Goal: Task Accomplishment & Management: Use online tool/utility

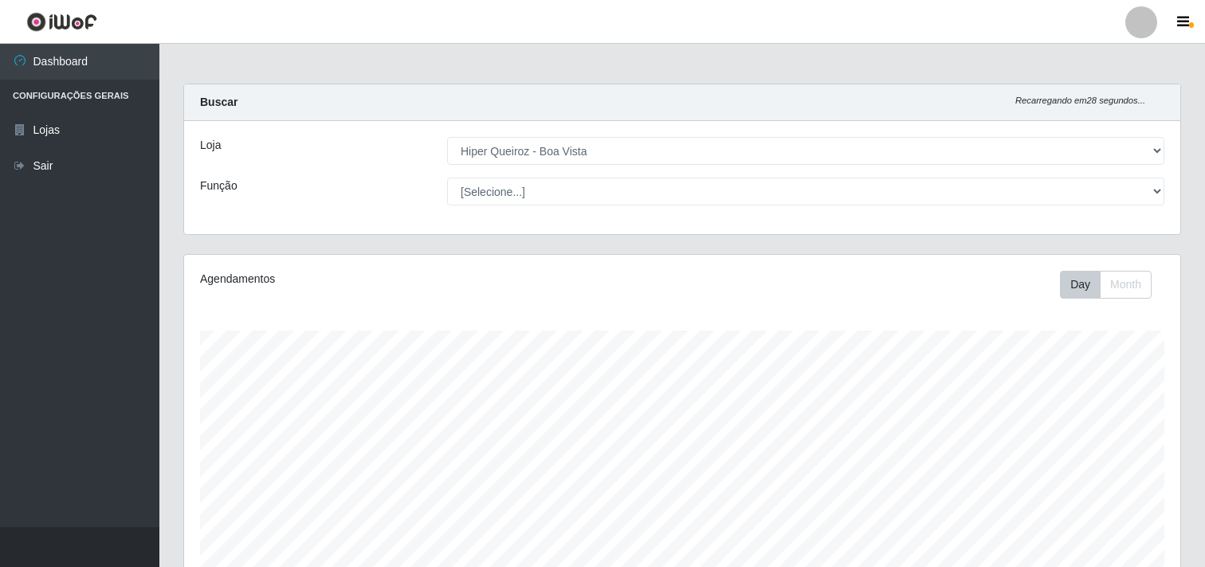
select select "514"
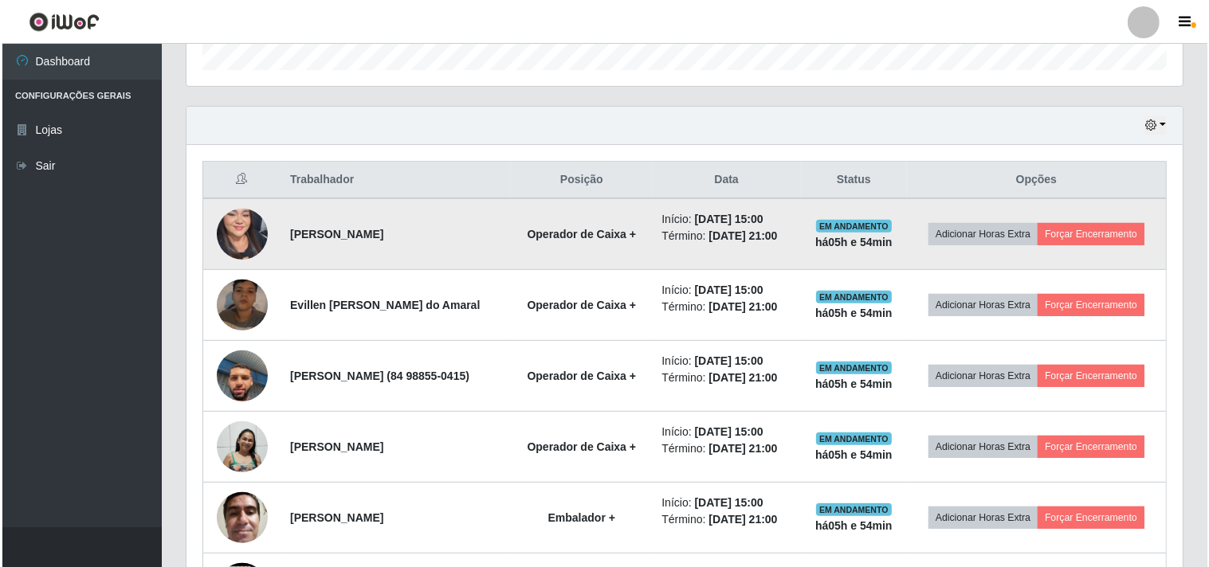
scroll to position [531, 0]
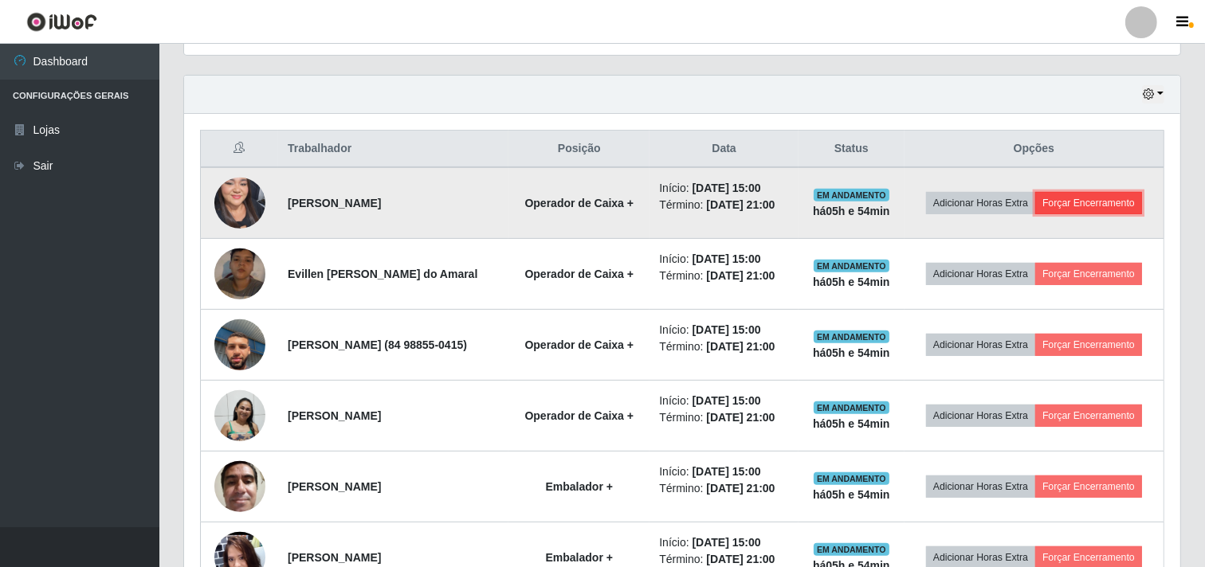
click at [1039, 214] on button "Forçar Encerramento" at bounding box center [1088, 203] width 107 height 22
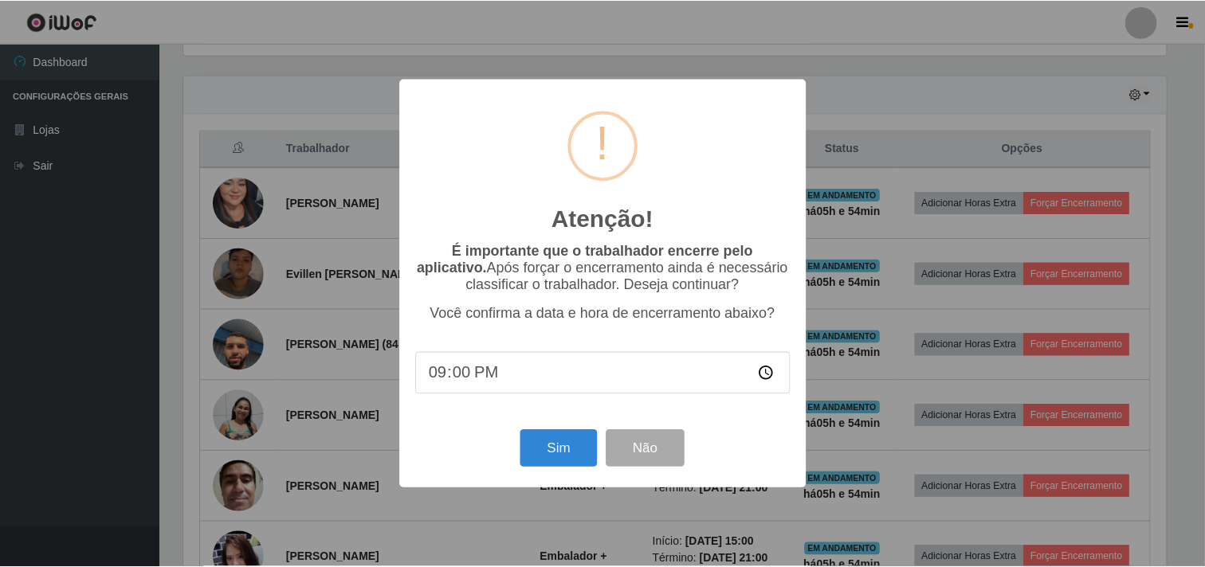
scroll to position [330, 986]
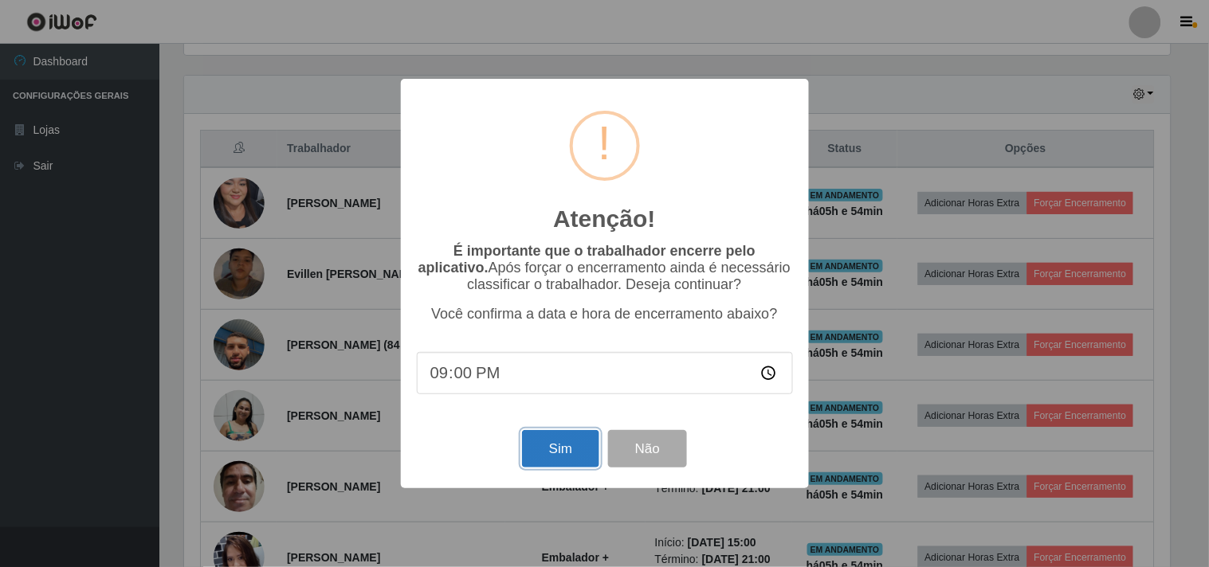
click at [567, 446] on button "Sim" at bounding box center [560, 448] width 77 height 37
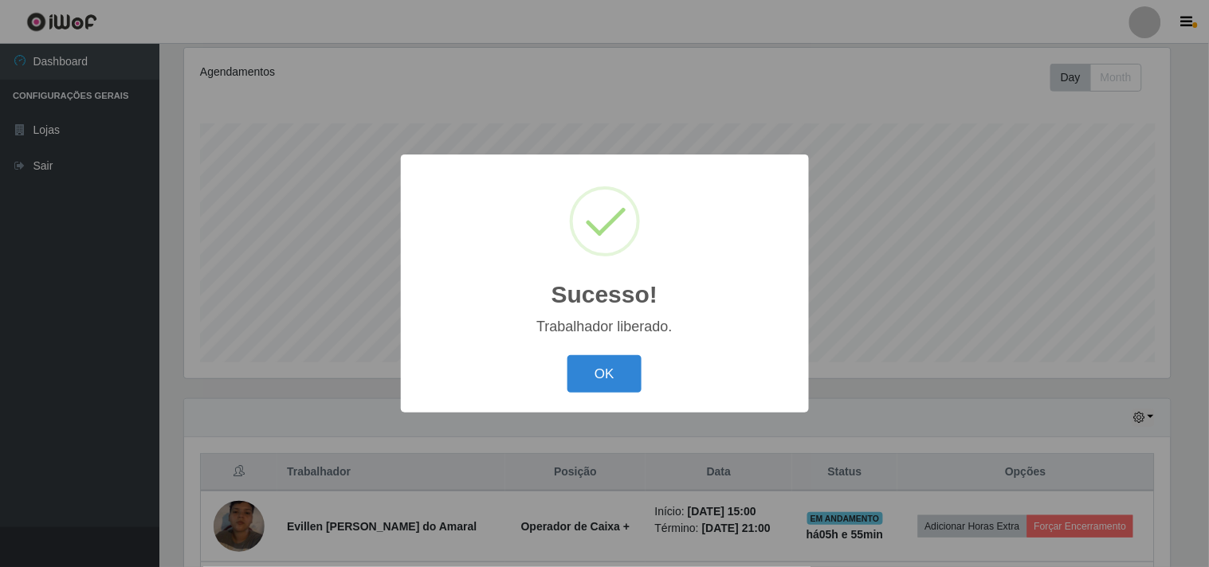
drag, startPoint x: 608, startPoint y: 368, endPoint x: 856, endPoint y: 298, distance: 257.5
click at [609, 368] on button "OK" at bounding box center [604, 373] width 74 height 37
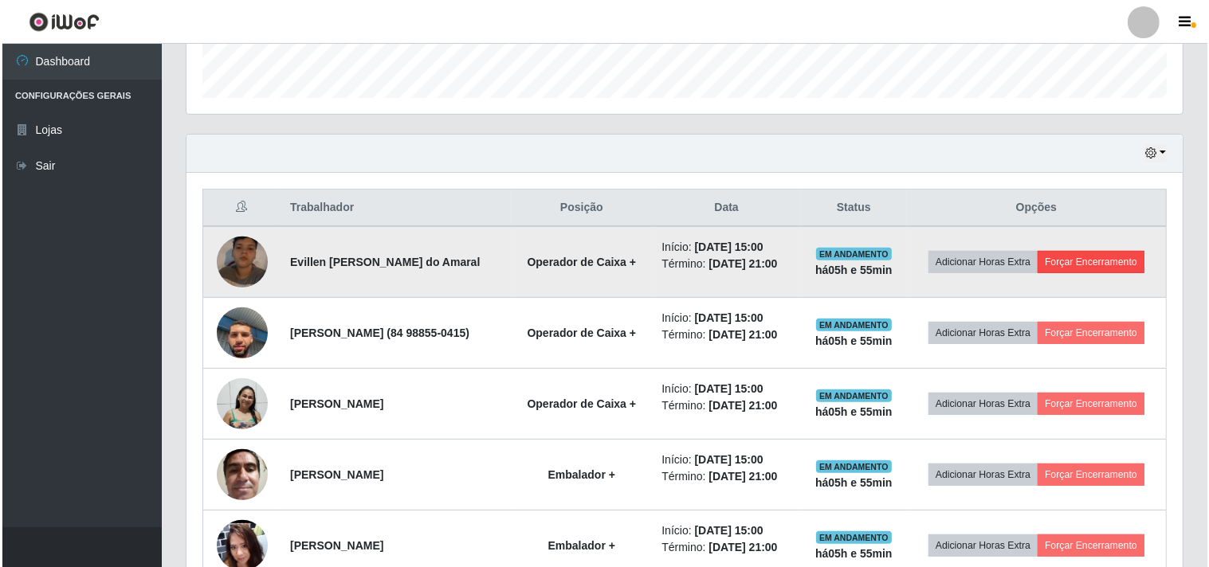
scroll to position [472, 0]
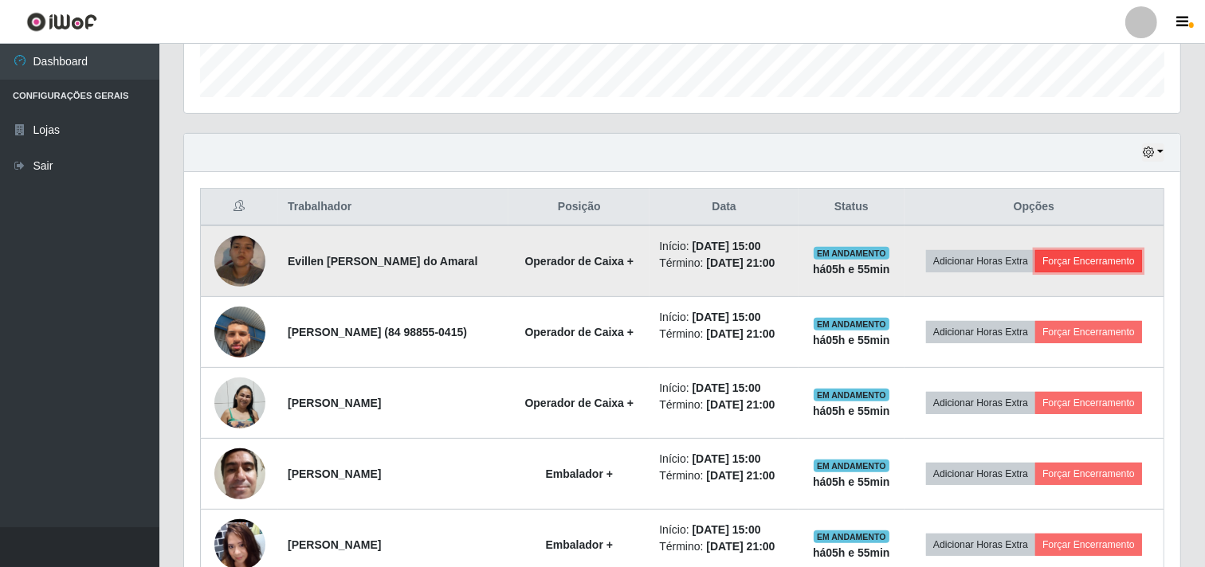
click at [1042, 273] on button "Forçar Encerramento" at bounding box center [1088, 261] width 107 height 22
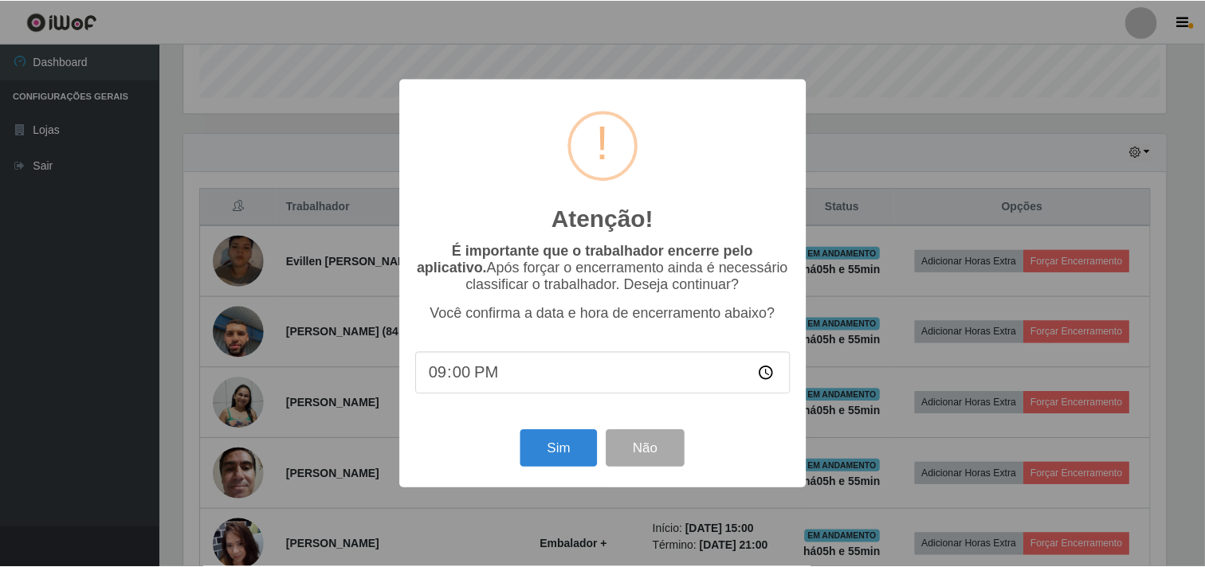
scroll to position [330, 986]
click at [551, 447] on button "Sim" at bounding box center [560, 448] width 77 height 37
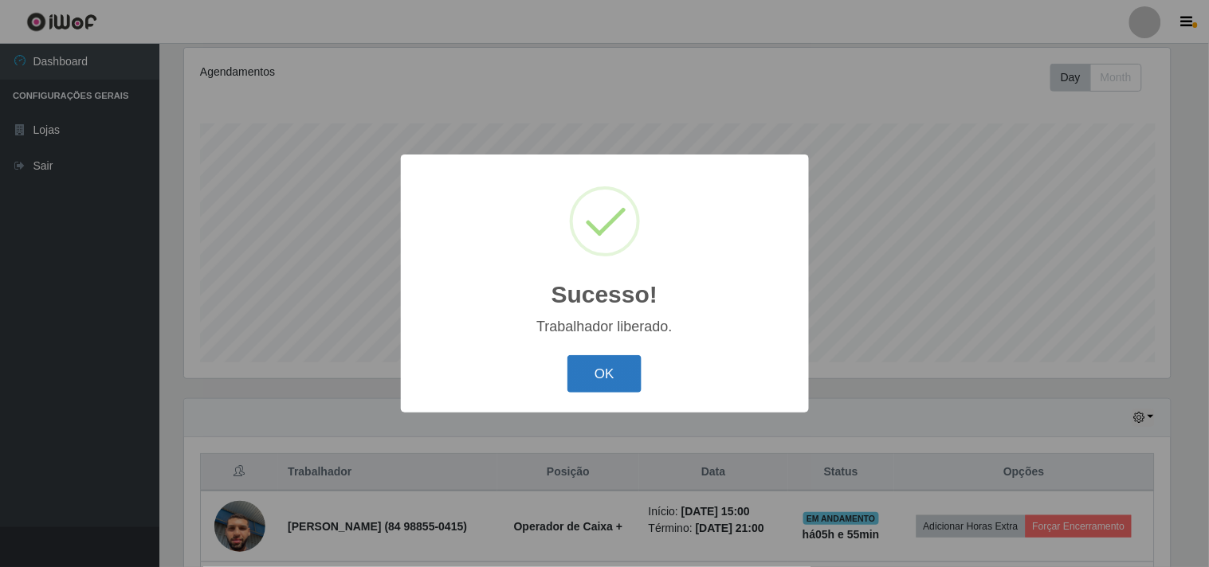
click at [606, 377] on button "OK" at bounding box center [604, 373] width 74 height 37
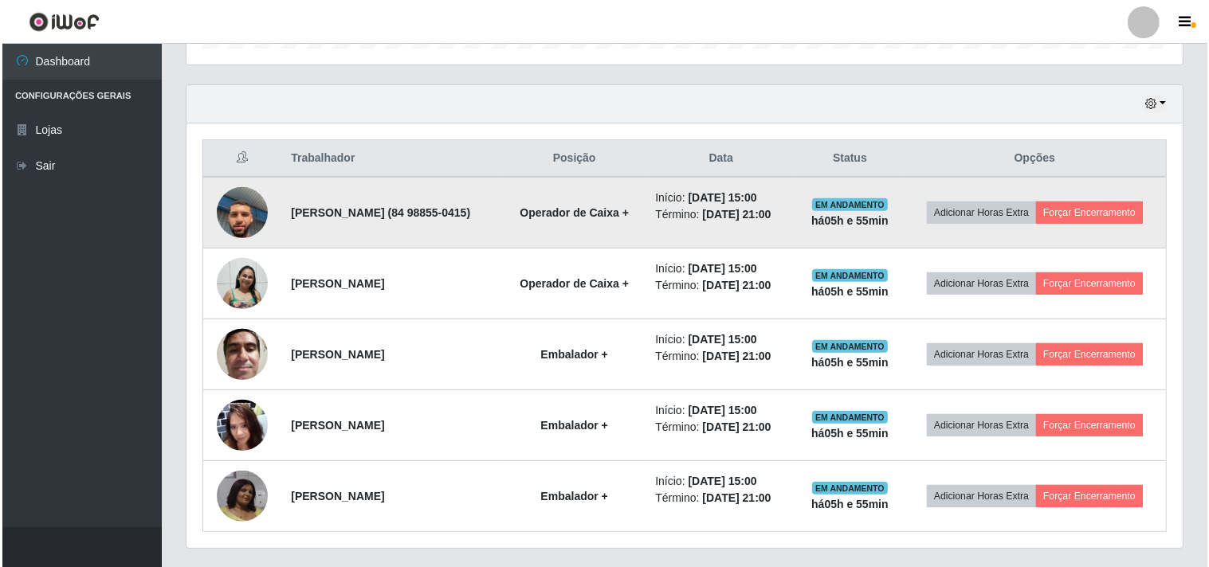
scroll to position [561, 0]
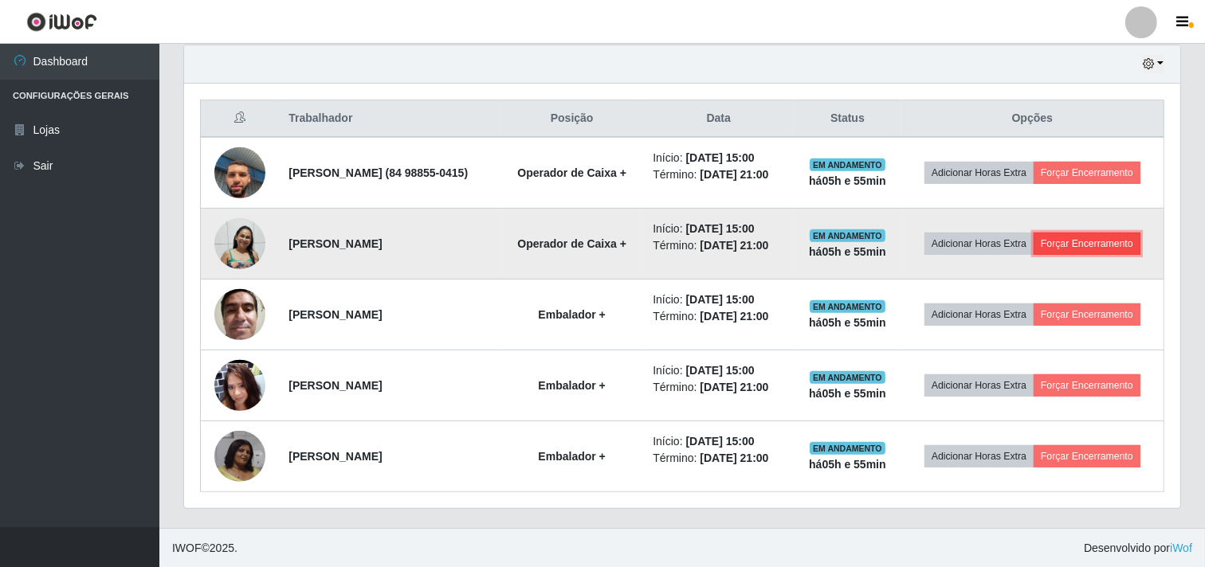
click at [1062, 255] on button "Forçar Encerramento" at bounding box center [1086, 244] width 107 height 22
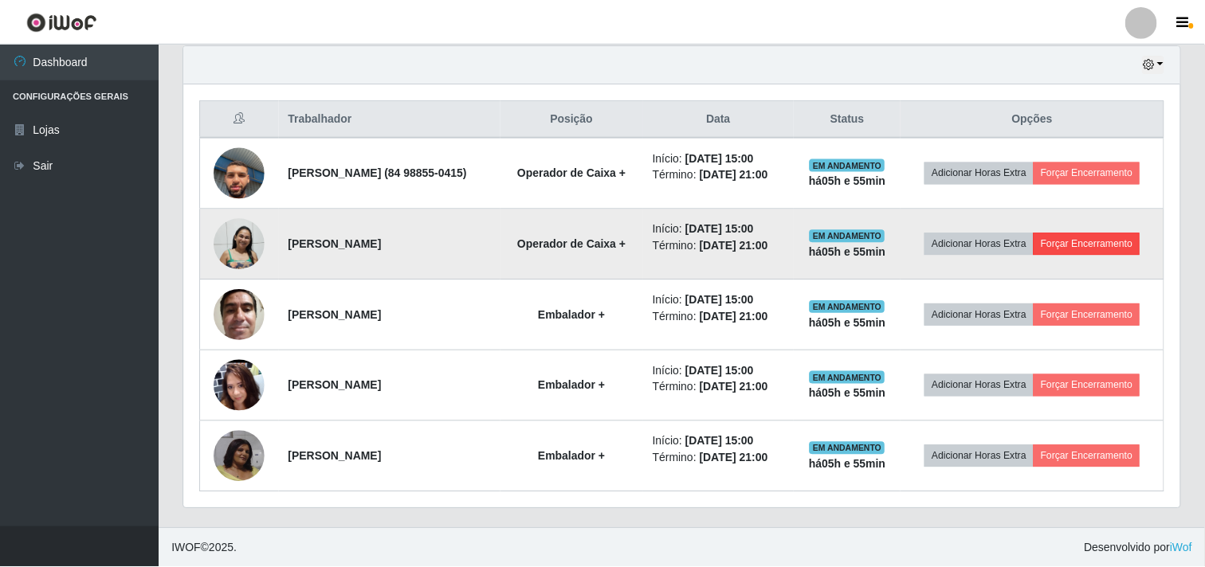
scroll to position [330, 986]
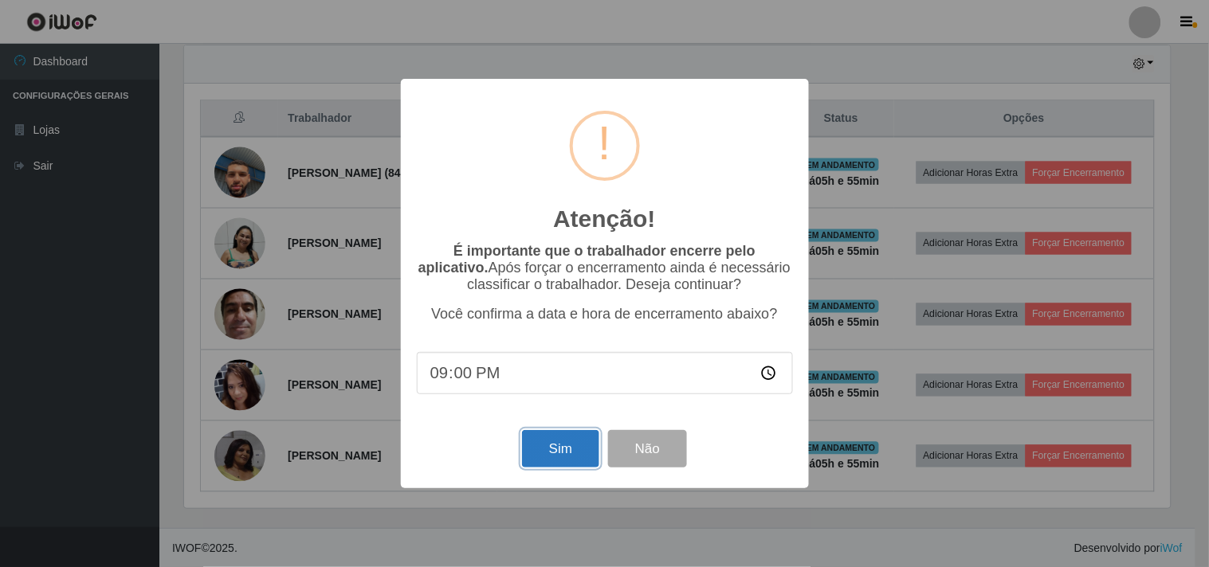
click at [563, 453] on button "Sim" at bounding box center [560, 448] width 77 height 37
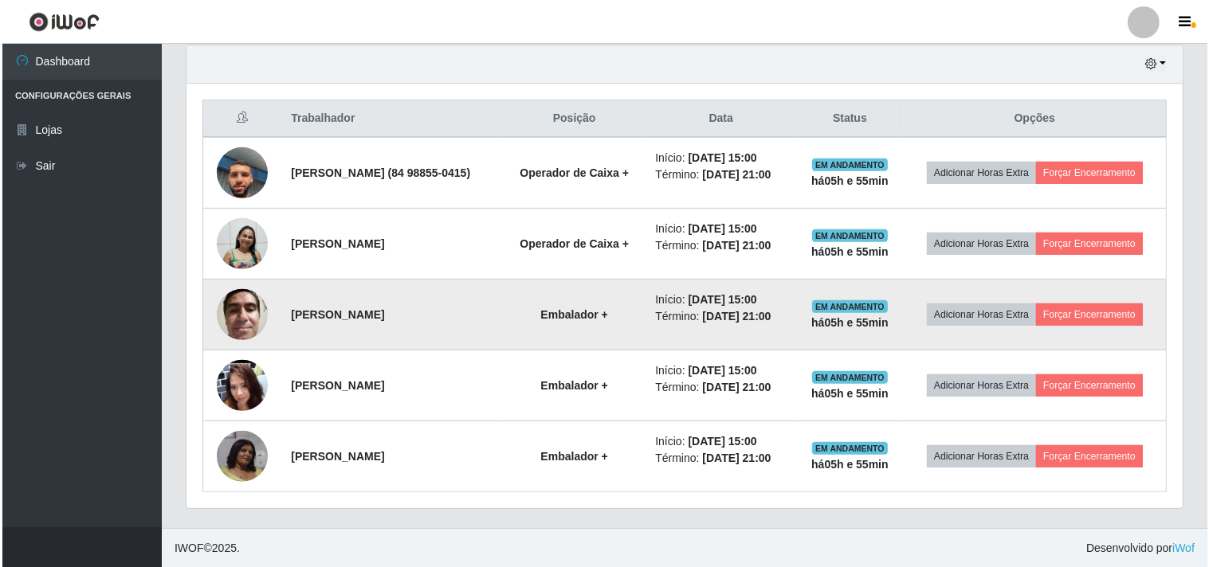
scroll to position [0, 0]
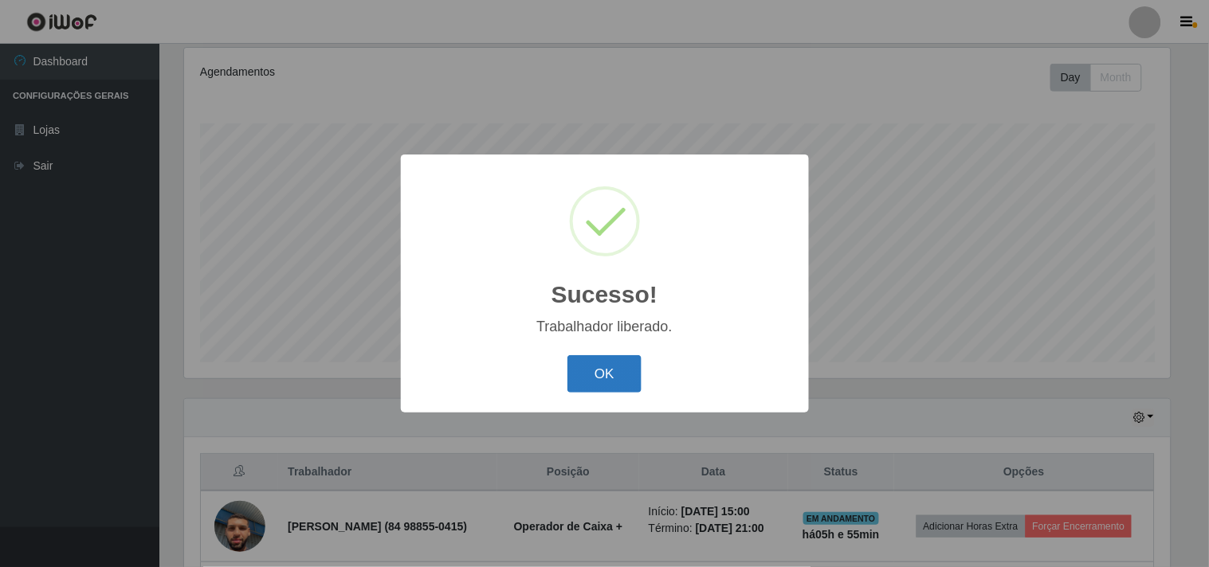
click at [616, 364] on button "OK" at bounding box center [604, 373] width 74 height 37
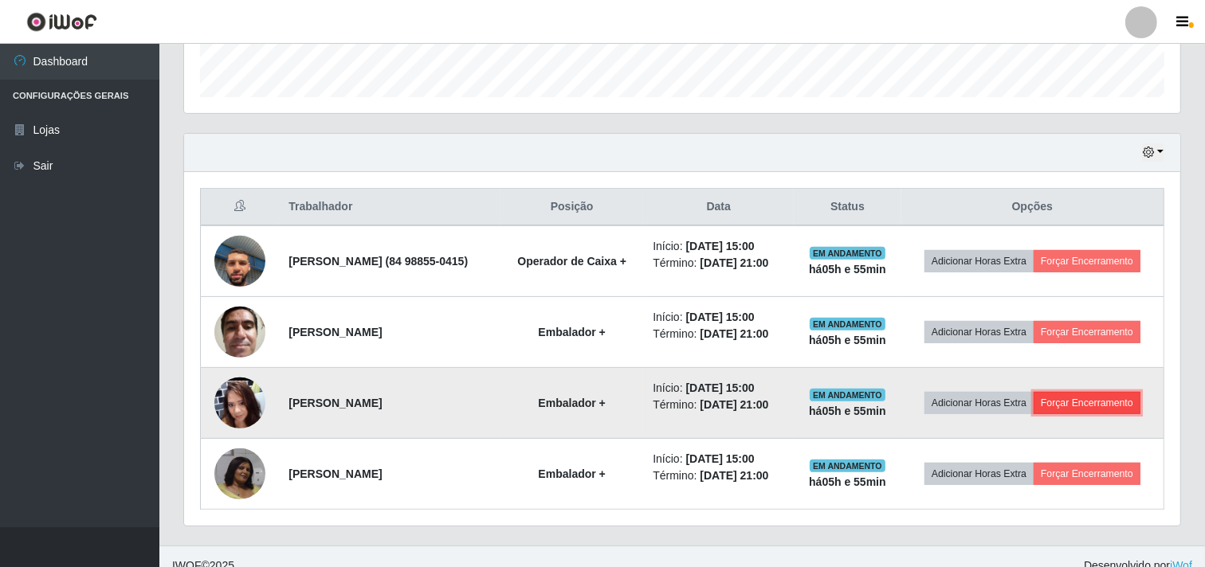
click at [1069, 414] on button "Forçar Encerramento" at bounding box center [1086, 403] width 107 height 22
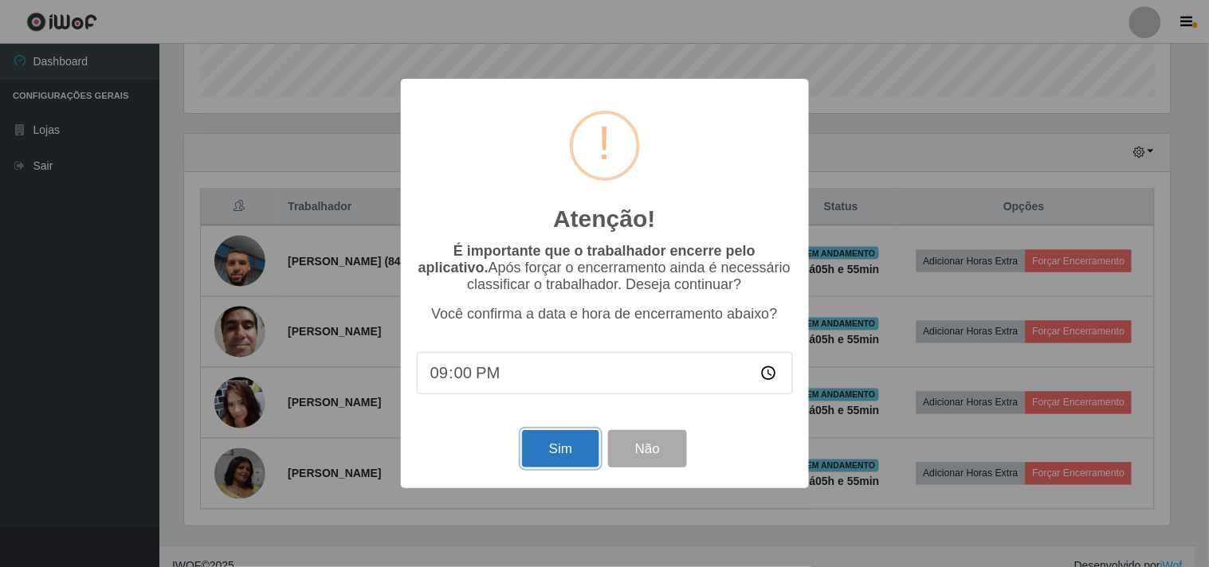
click at [563, 453] on button "Sim" at bounding box center [560, 448] width 77 height 37
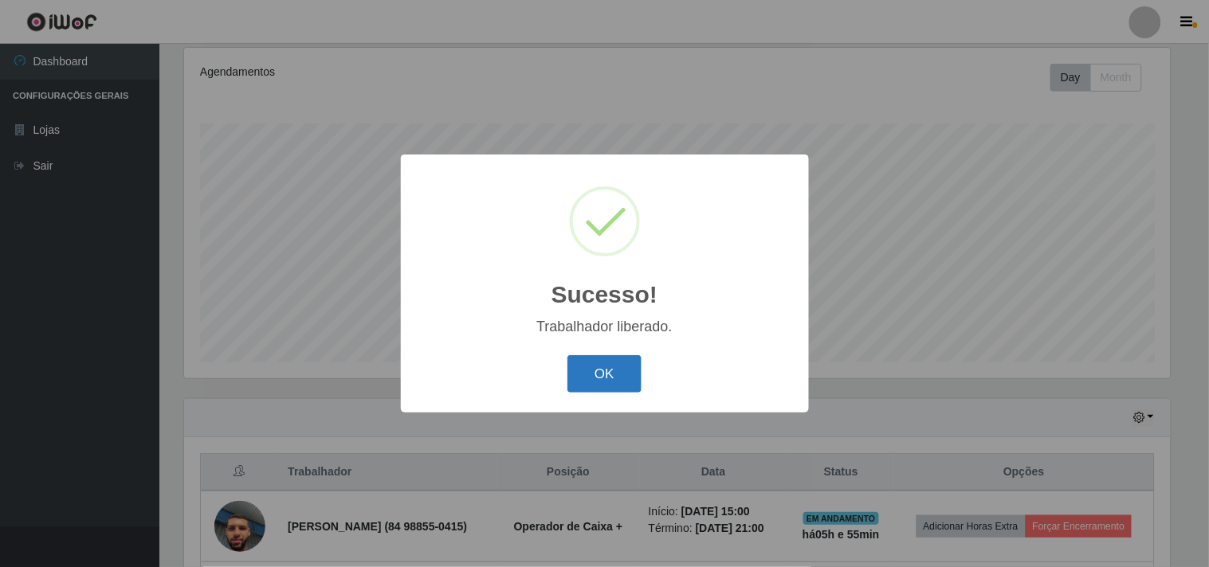
click at [586, 375] on button "OK" at bounding box center [604, 373] width 74 height 37
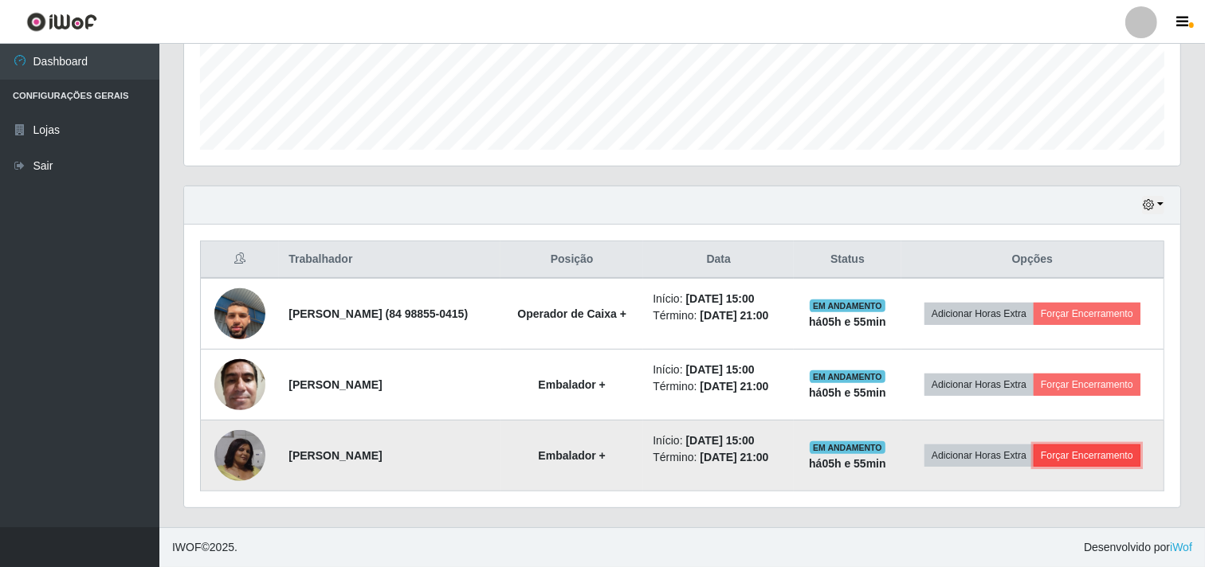
click at [1036, 463] on button "Forçar Encerramento" at bounding box center [1086, 456] width 107 height 22
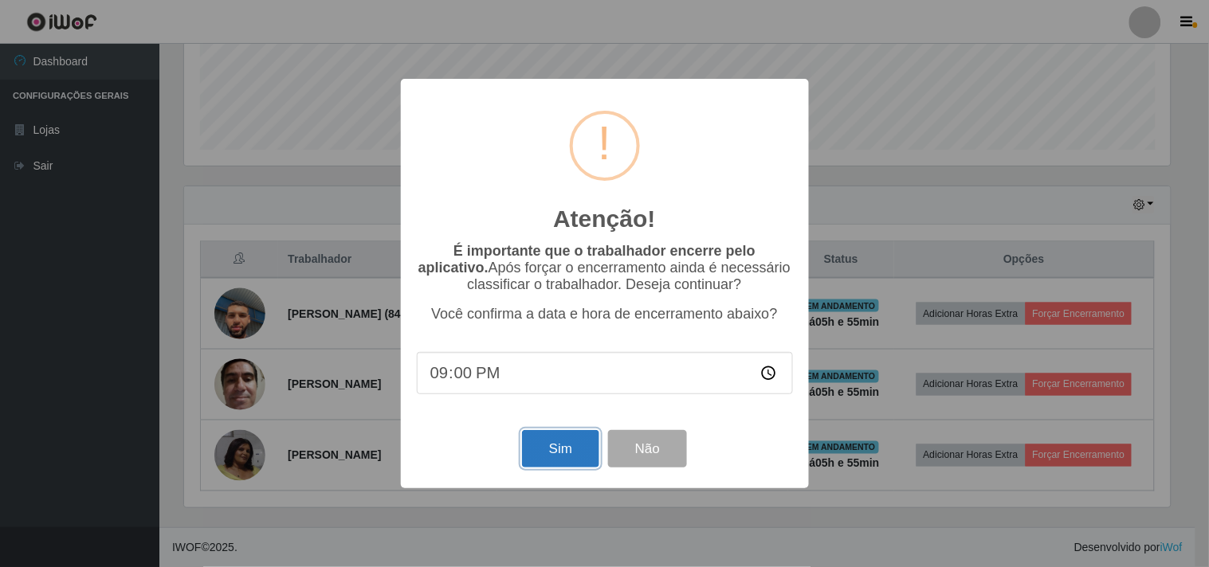
click at [559, 461] on button "Sim" at bounding box center [560, 448] width 77 height 37
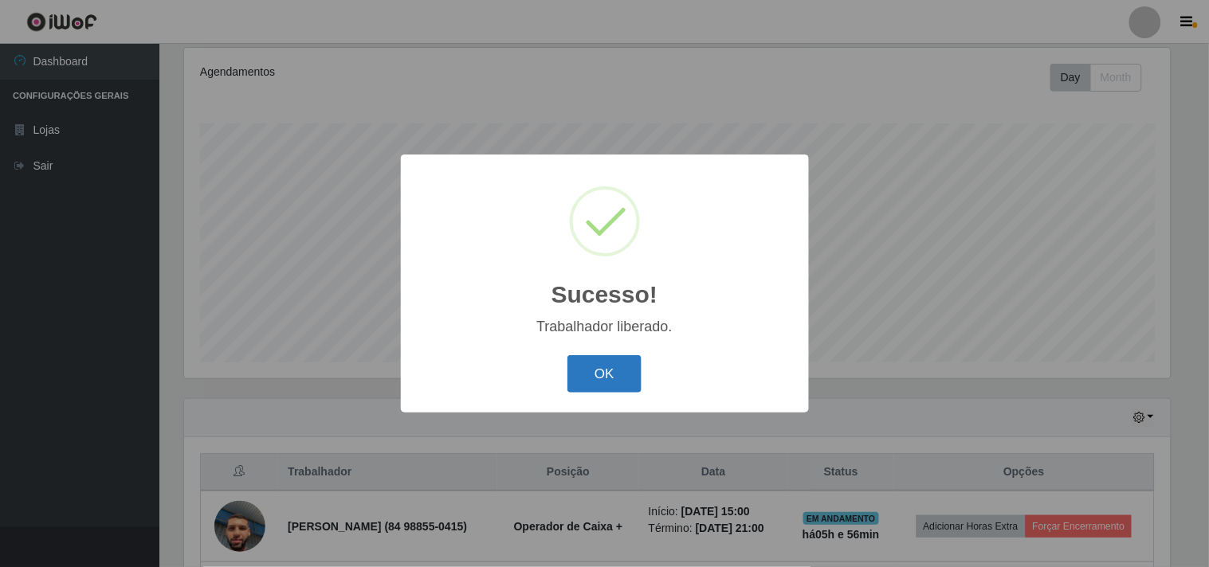
click at [602, 367] on button "OK" at bounding box center [604, 373] width 74 height 37
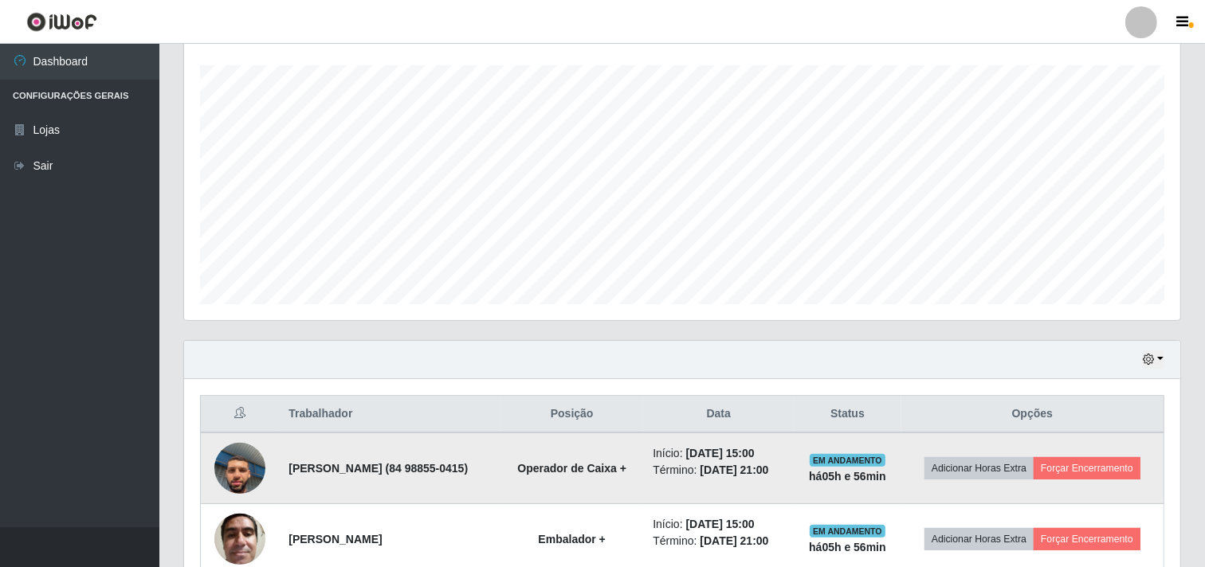
scroll to position [296, 0]
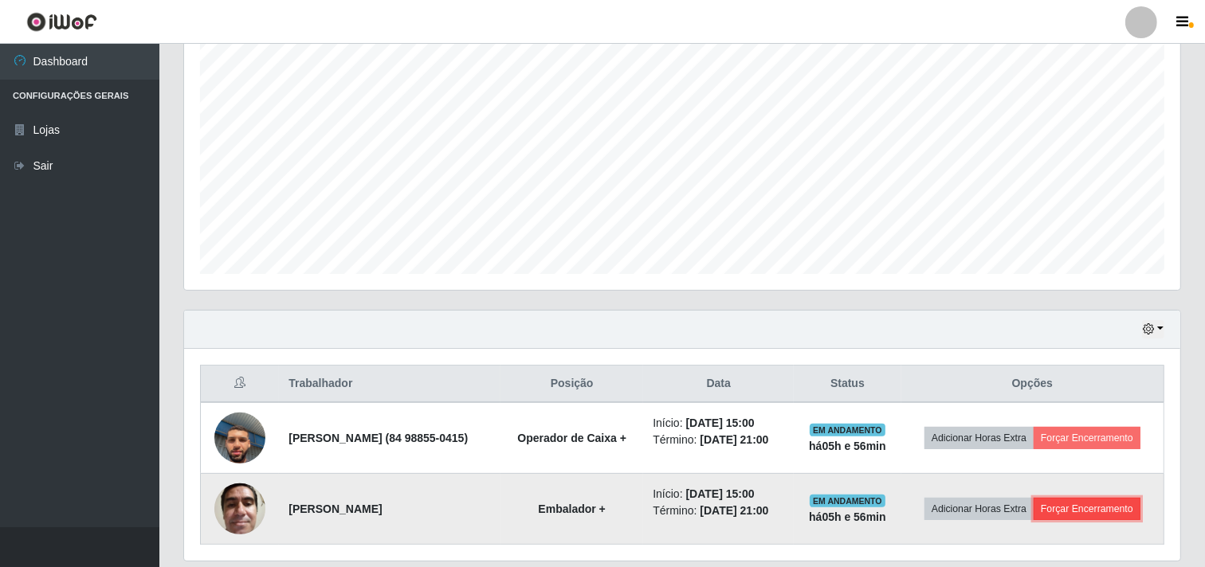
click at [1072, 520] on button "Forçar Encerramento" at bounding box center [1086, 509] width 107 height 22
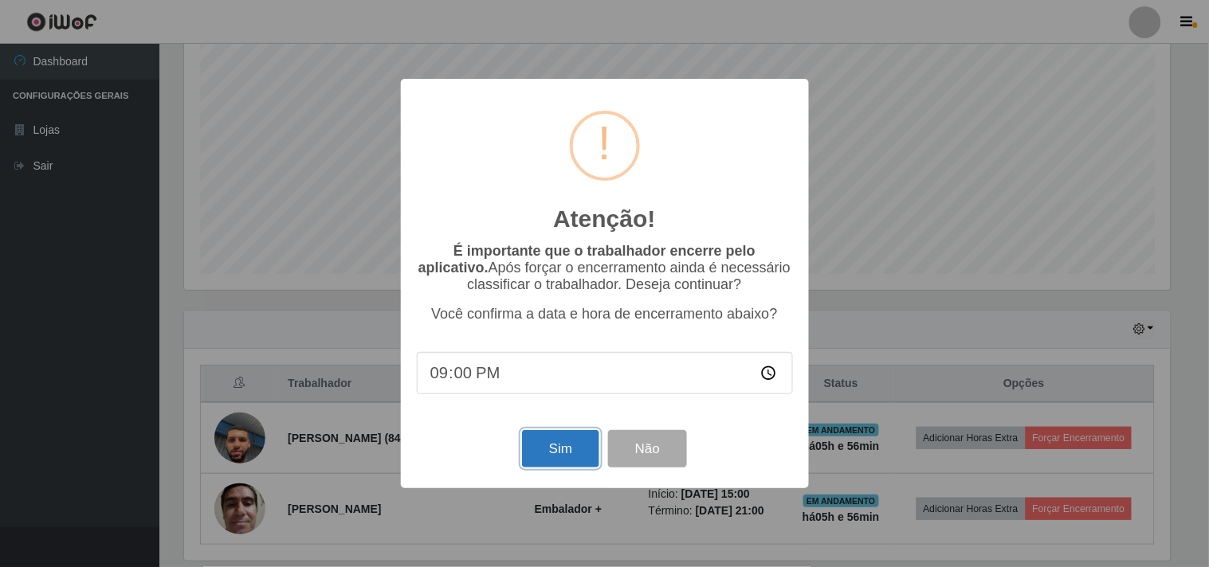
click at [555, 438] on button "Sim" at bounding box center [560, 448] width 77 height 37
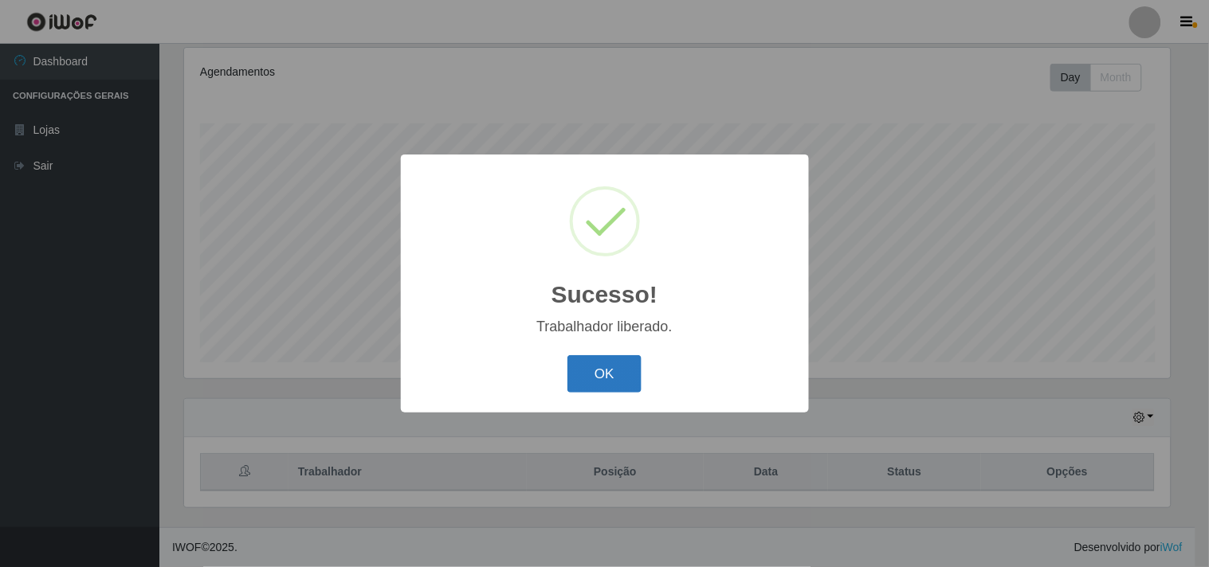
click at [601, 374] on button "OK" at bounding box center [604, 373] width 74 height 37
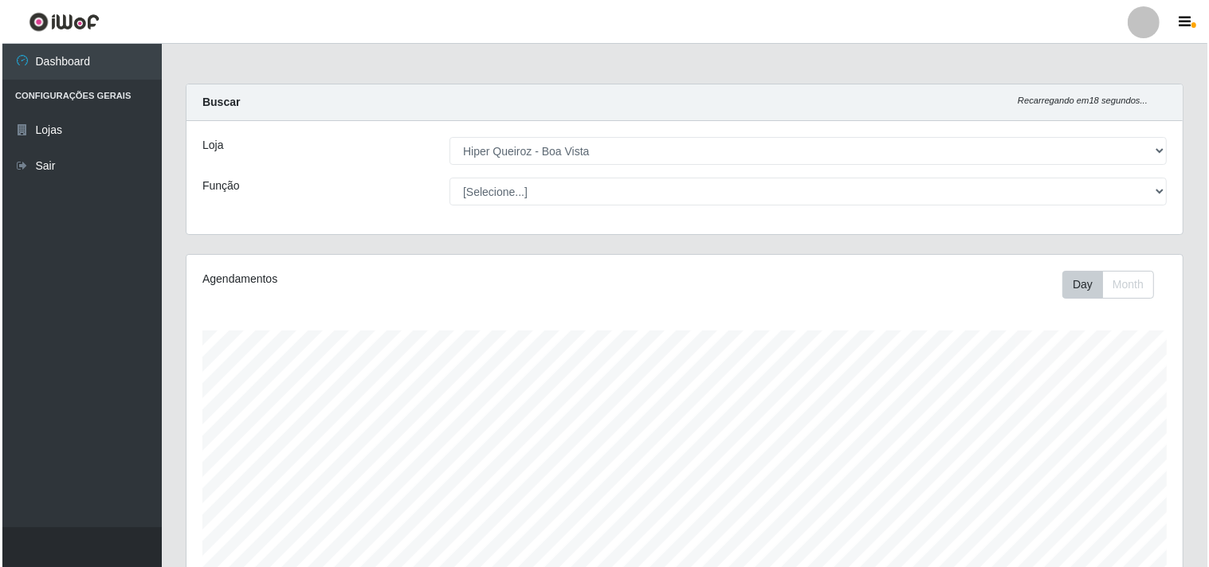
scroll to position [290, 0]
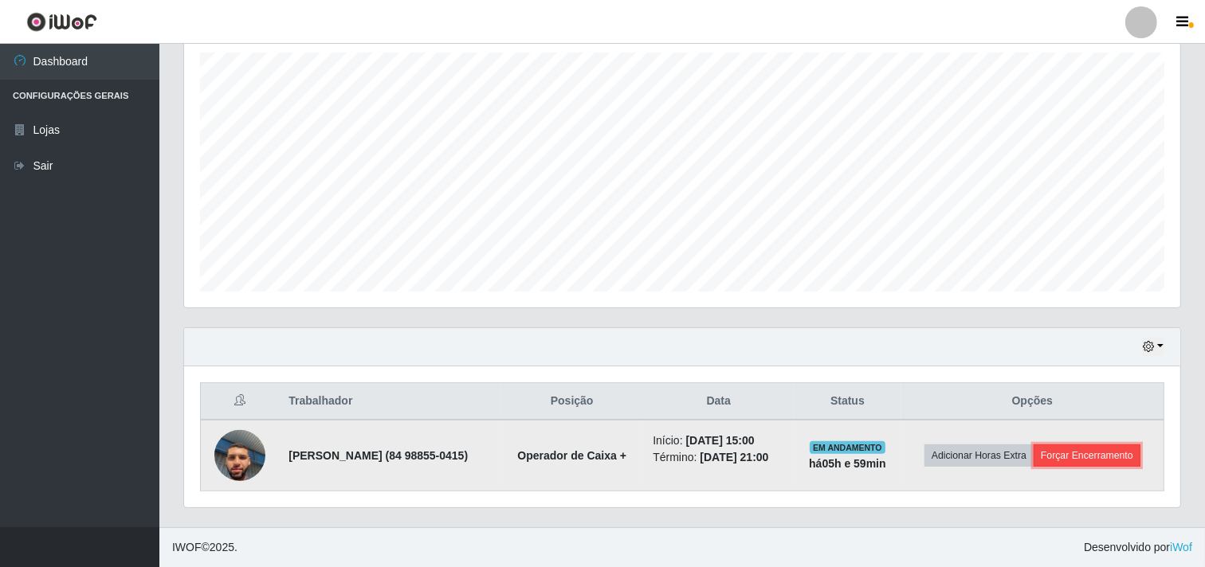
click at [1057, 461] on button "Forçar Encerramento" at bounding box center [1086, 456] width 107 height 22
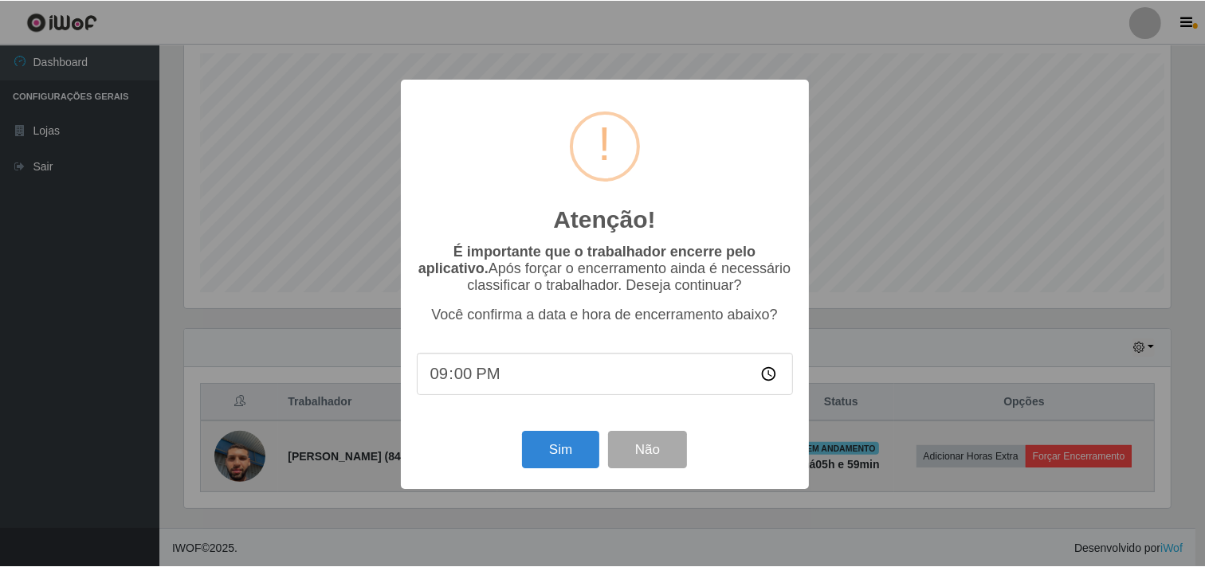
scroll to position [330, 986]
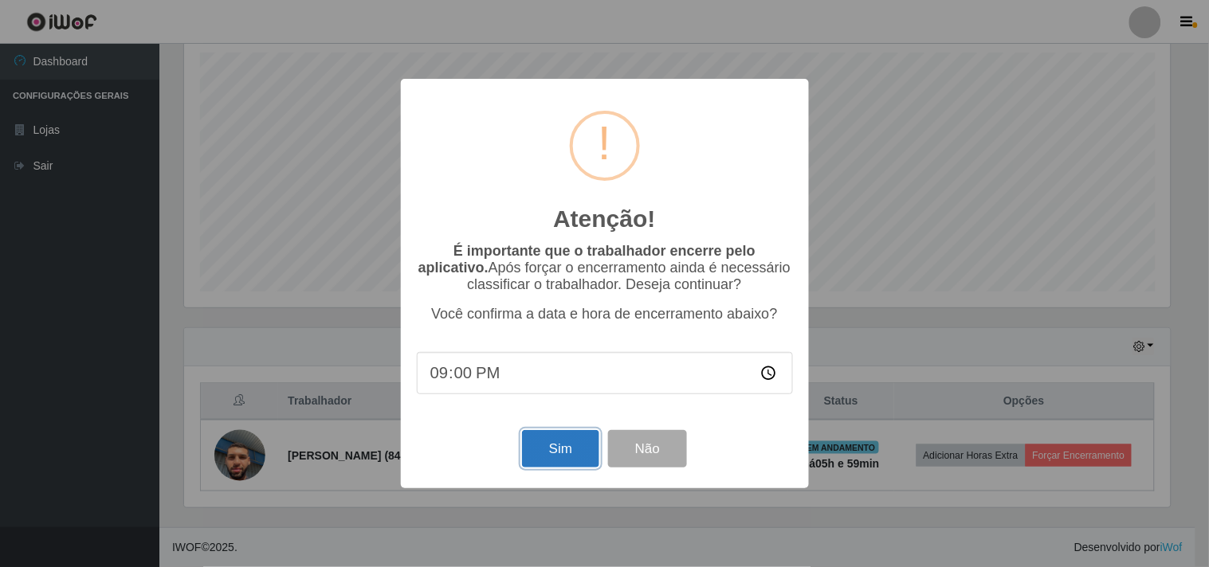
click at [559, 448] on button "Sim" at bounding box center [560, 448] width 77 height 37
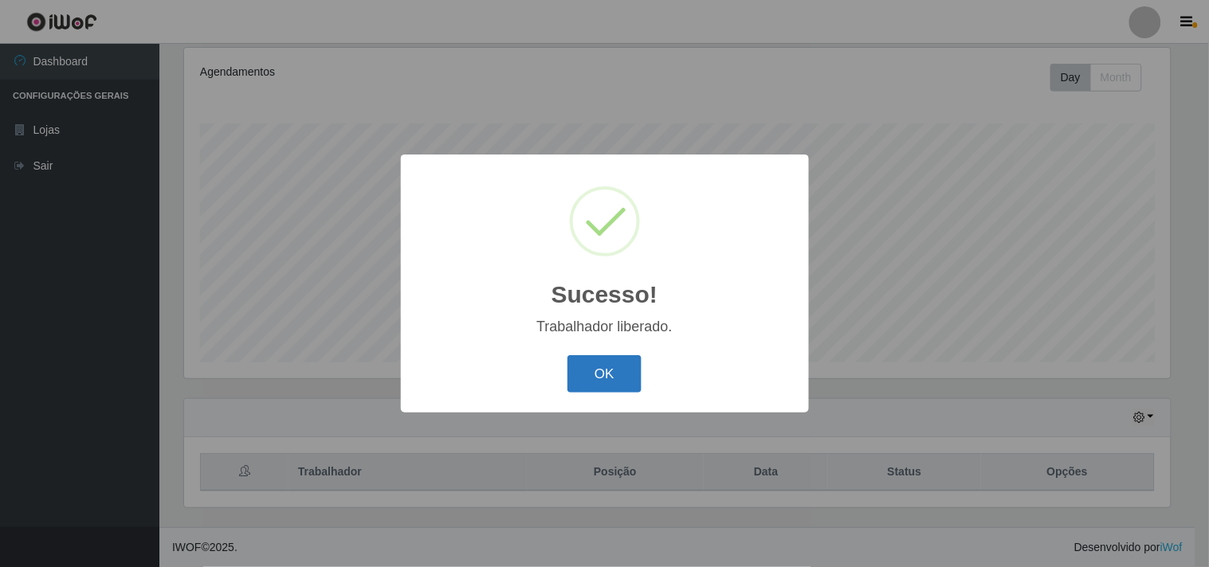
click at [604, 383] on button "OK" at bounding box center [604, 373] width 74 height 37
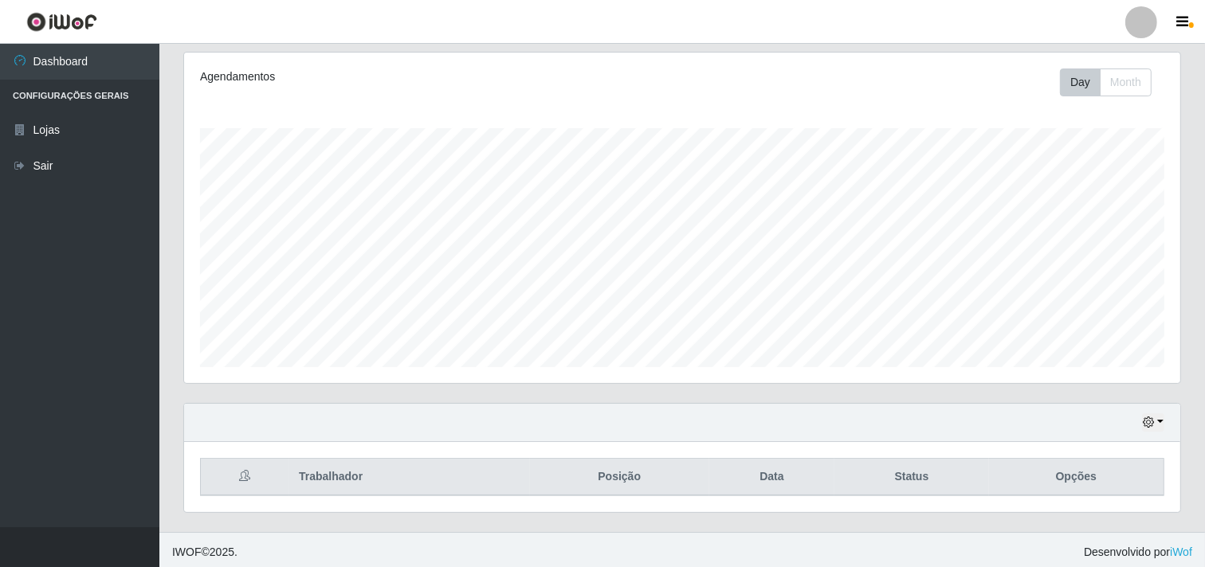
scroll to position [207, 0]
